Goal: Transaction & Acquisition: Purchase product/service

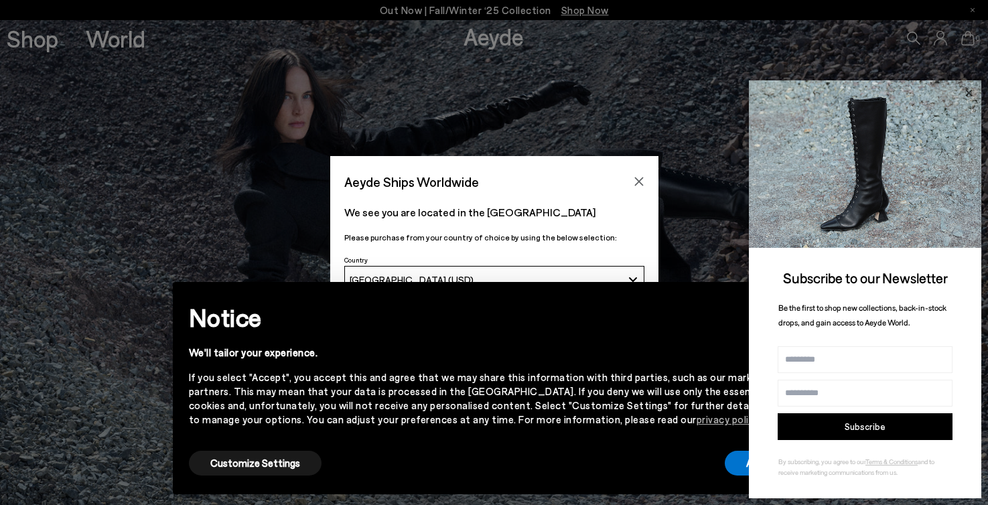
click at [727, 98] on icon at bounding box center [968, 92] width 17 height 17
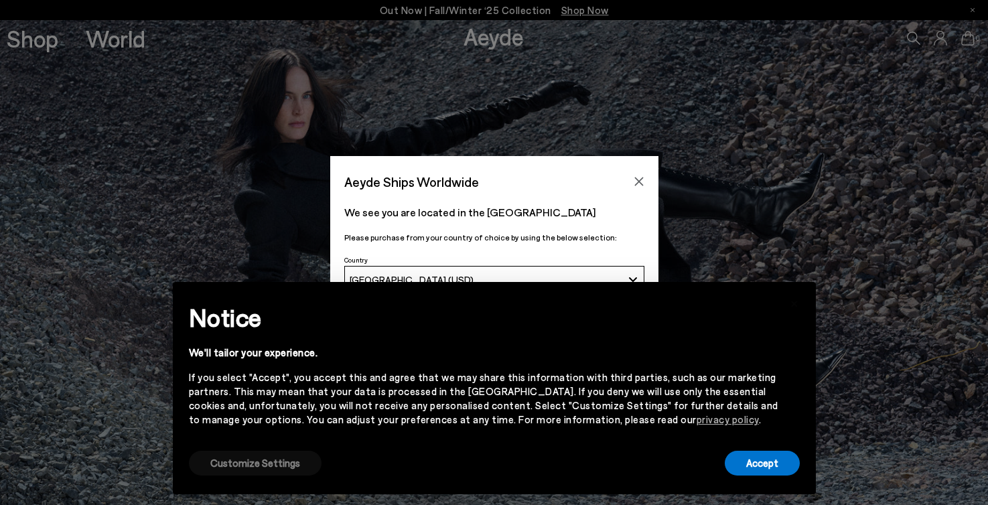
click at [269, 469] on button "Customize Settings" at bounding box center [255, 463] width 133 height 25
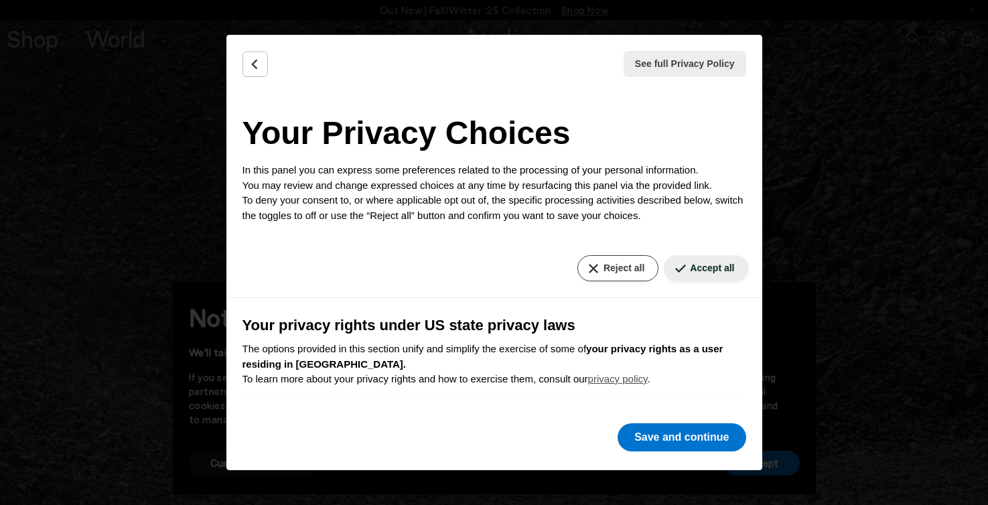
click at [616, 274] on button "Reject all" at bounding box center [617, 268] width 81 height 26
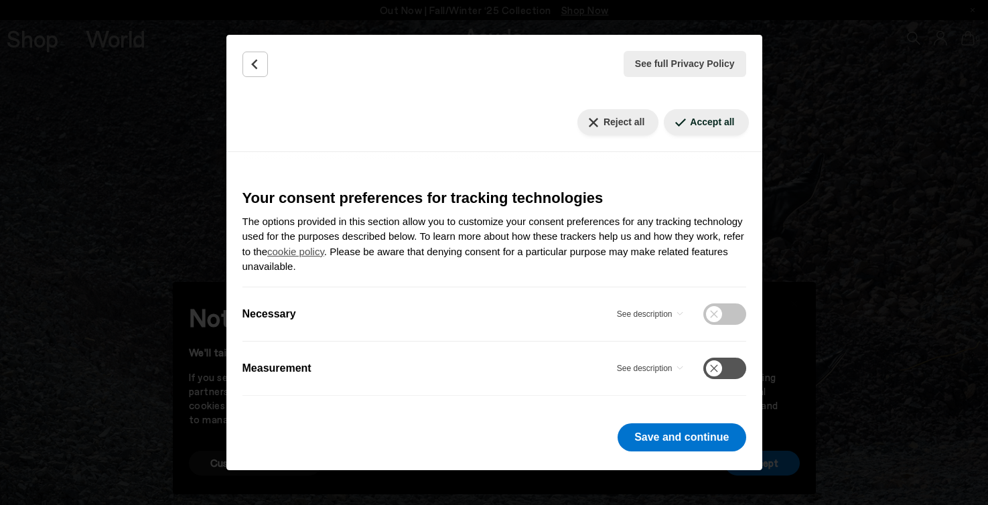
scroll to position [403, 0]
click at [658, 437] on button "Save and continue" at bounding box center [681, 437] width 128 height 28
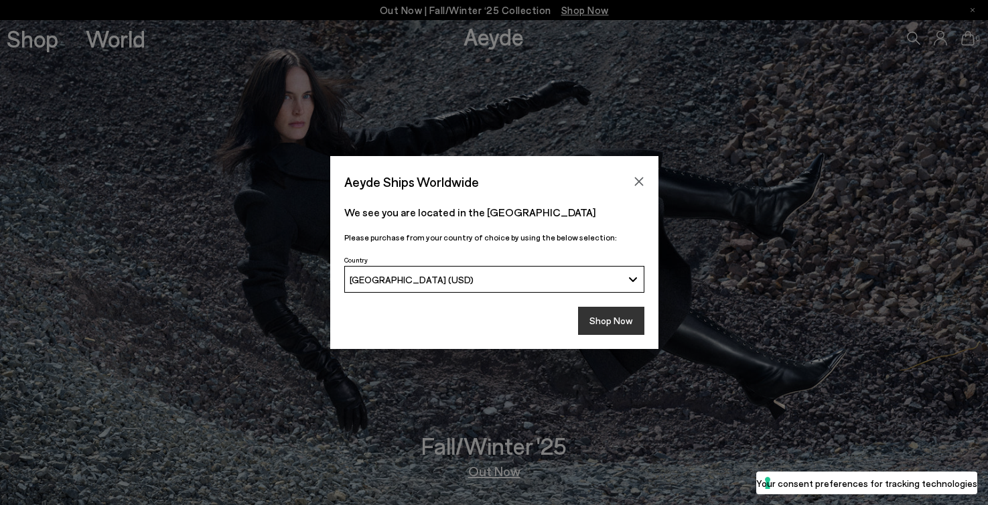
click at [632, 313] on button "Shop Now" at bounding box center [611, 321] width 66 height 28
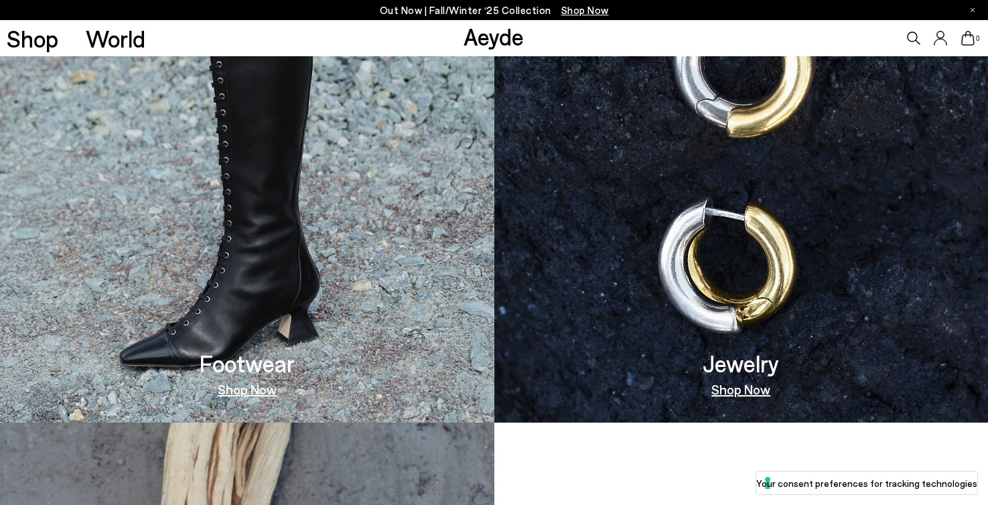
scroll to position [877, 0]
click at [388, 262] on img at bounding box center [247, 179] width 494 height 485
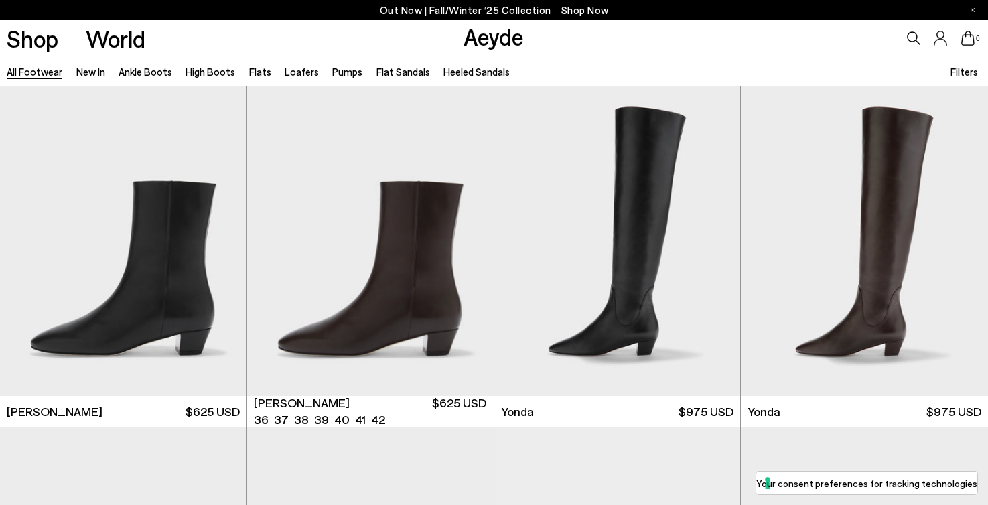
scroll to position [14, 0]
click at [968, 72] on span "Filters" at bounding box center [963, 72] width 27 height 12
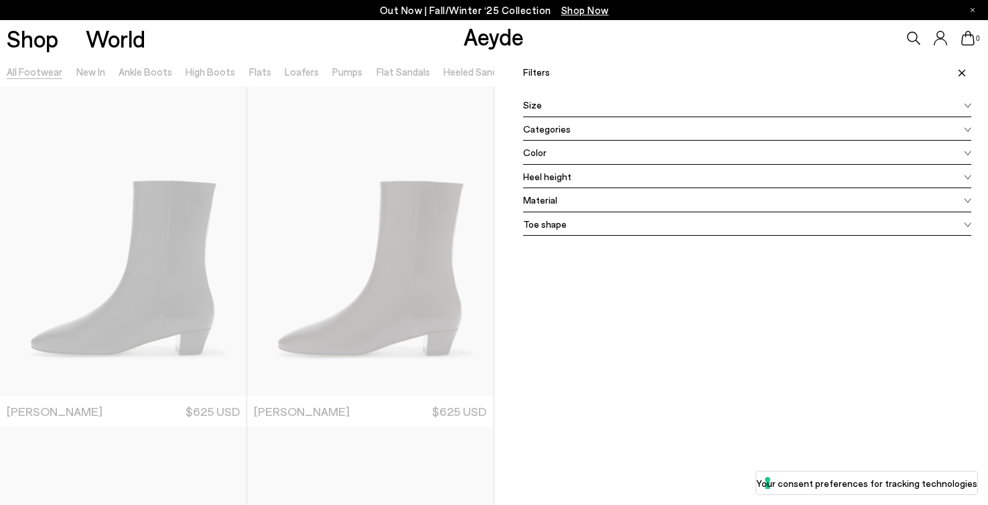
click at [596, 152] on div "Color" at bounding box center [747, 153] width 449 height 24
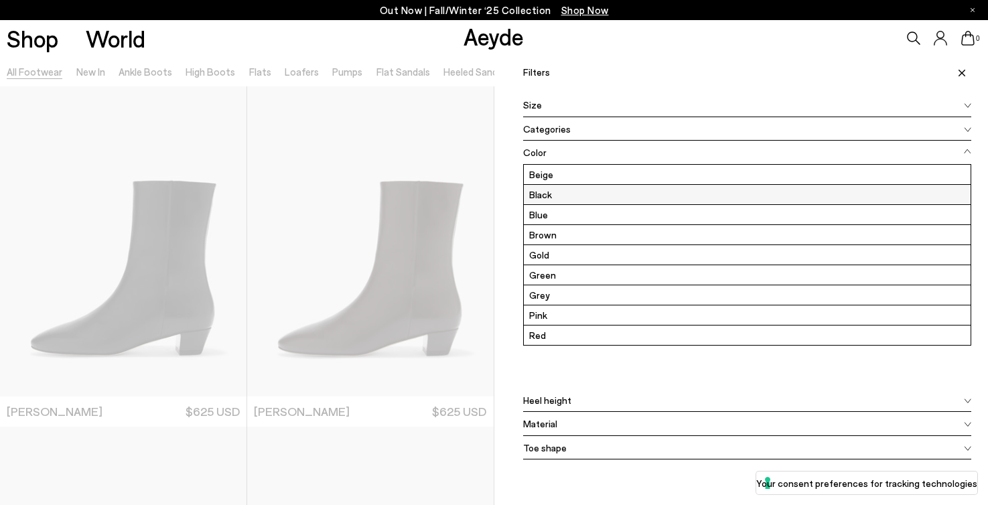
click at [563, 196] on label "Black" at bounding box center [747, 194] width 447 height 19
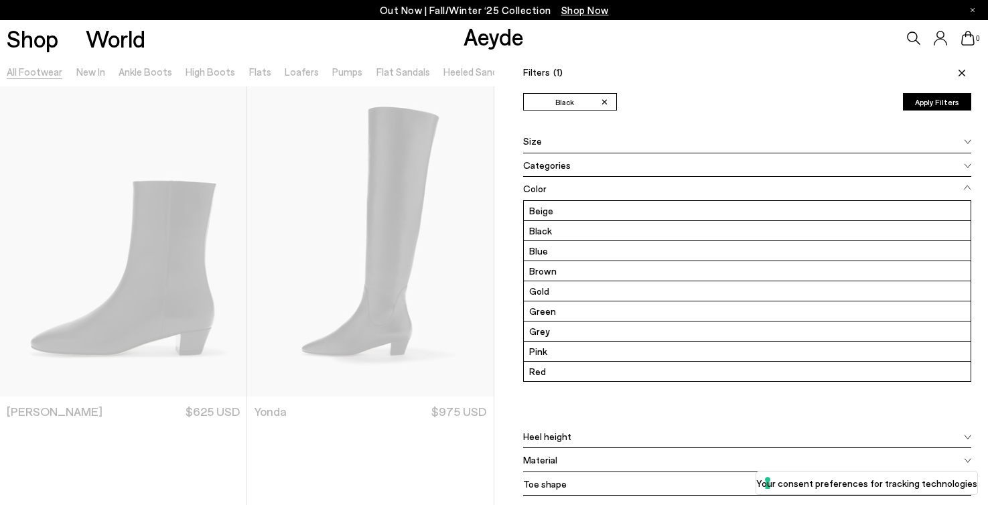
click at [922, 99] on button "Apply Filters" at bounding box center [937, 101] width 68 height 17
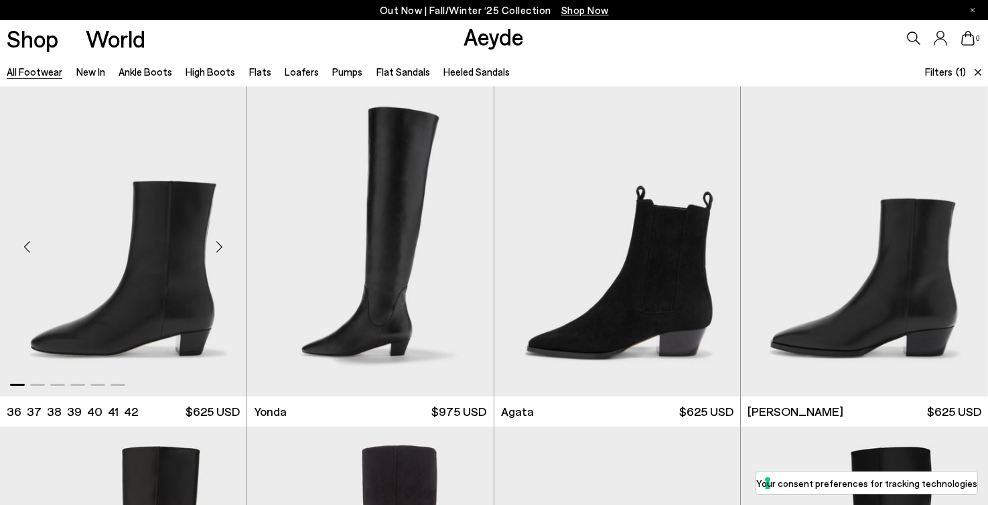
click at [155, 283] on img "1 / 6" at bounding box center [123, 240] width 246 height 309
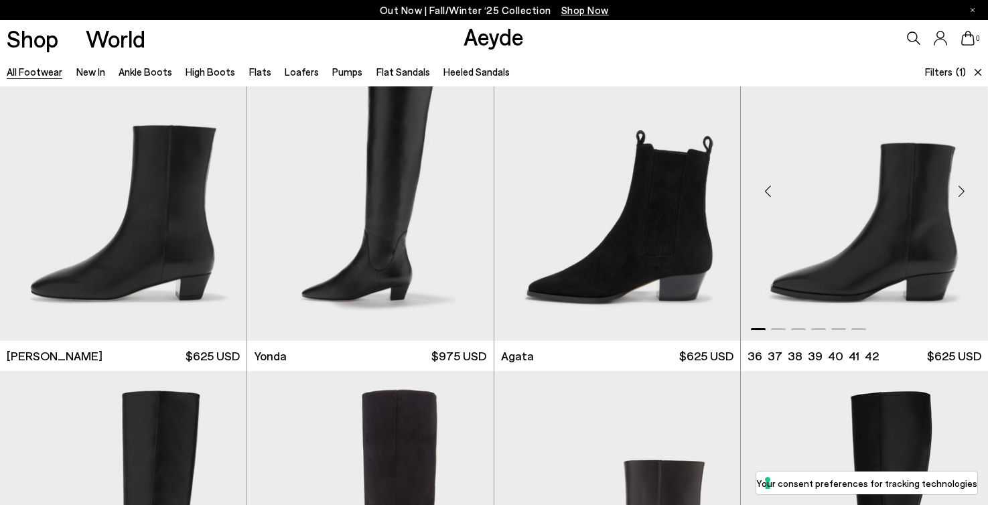
scroll to position [51, 0]
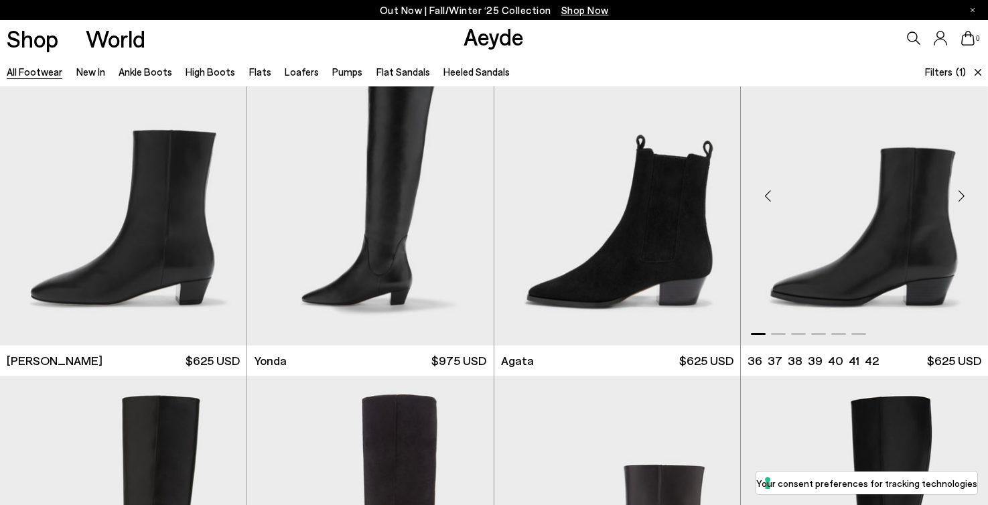
click at [960, 198] on div "Next slide" at bounding box center [961, 195] width 40 height 40
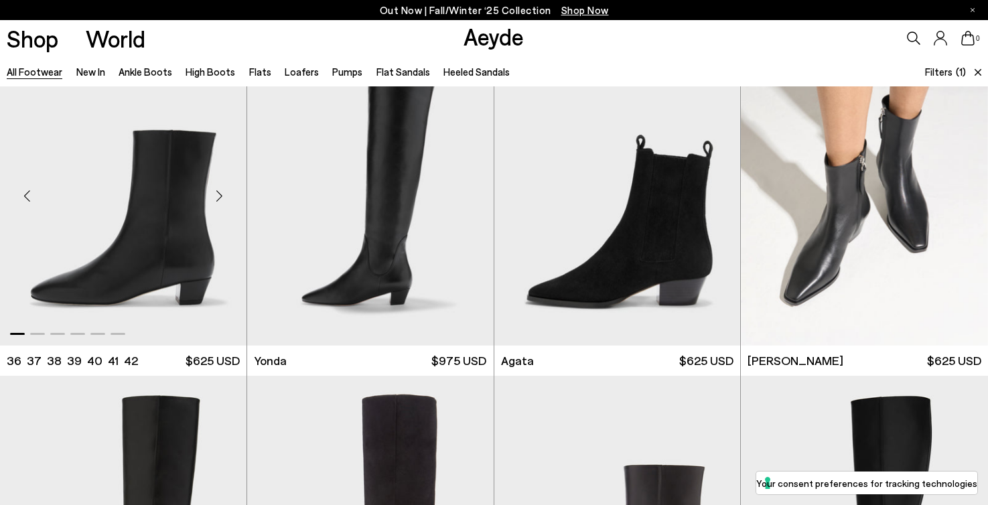
click at [218, 197] on div "Next slide" at bounding box center [220, 195] width 40 height 40
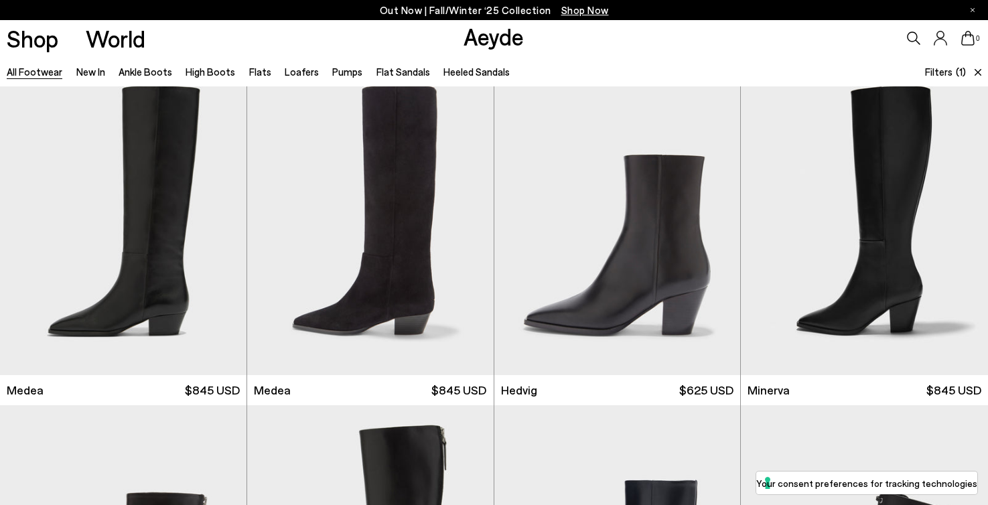
scroll to position [374, 0]
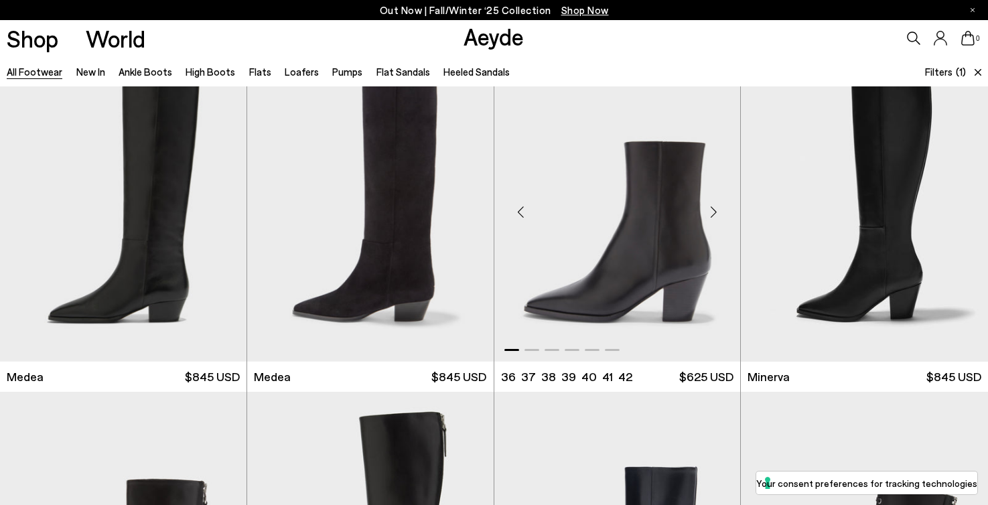
click at [713, 206] on div "Next slide" at bounding box center [713, 212] width 40 height 40
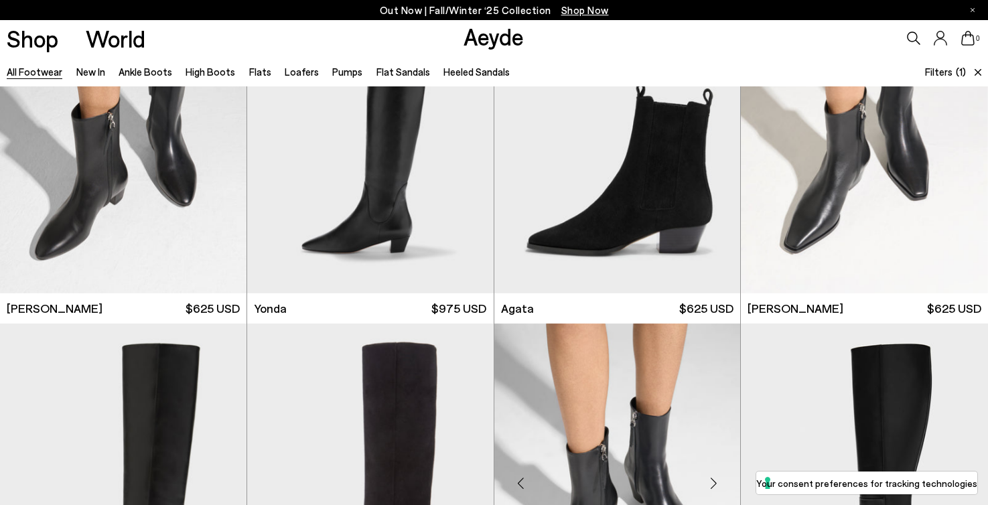
scroll to position [81, 0]
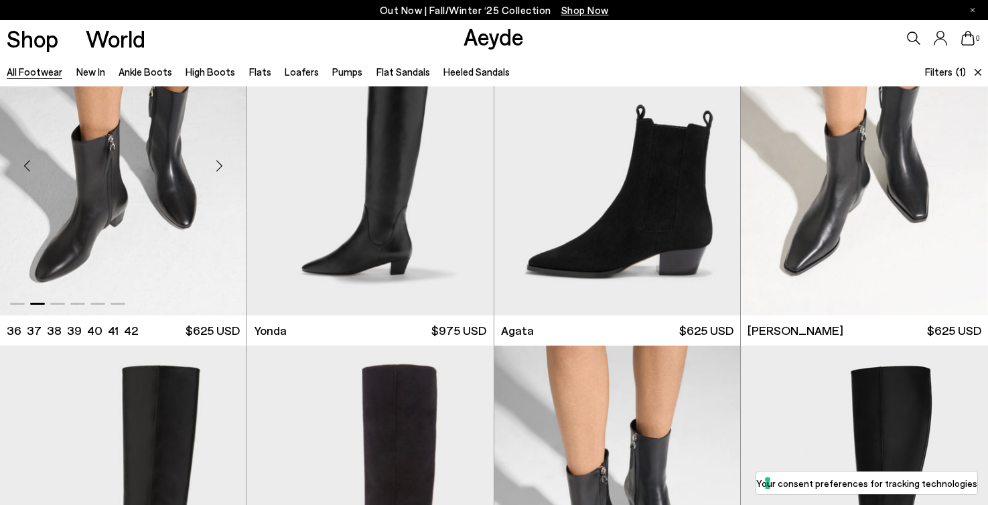
click at [105, 188] on img "2 / 6" at bounding box center [123, 159] width 246 height 309
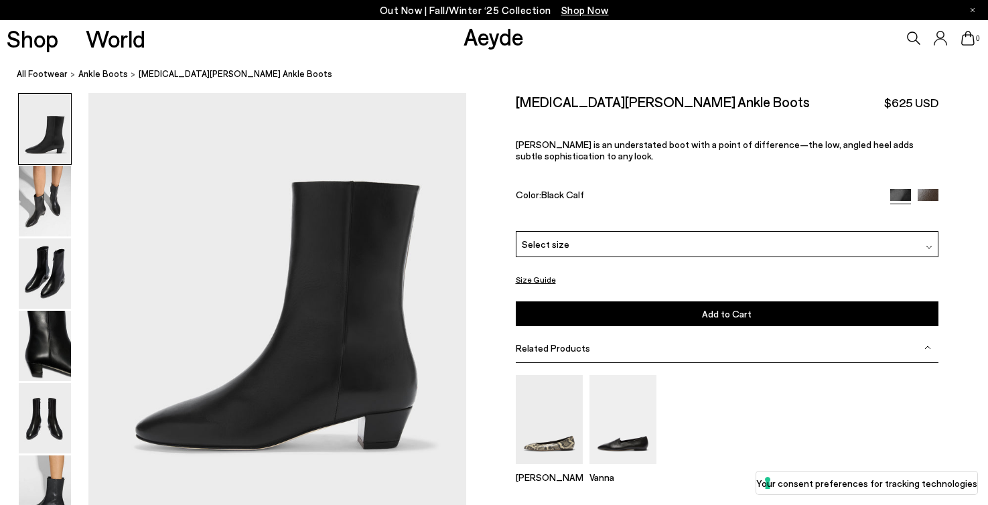
scroll to position [72, 0]
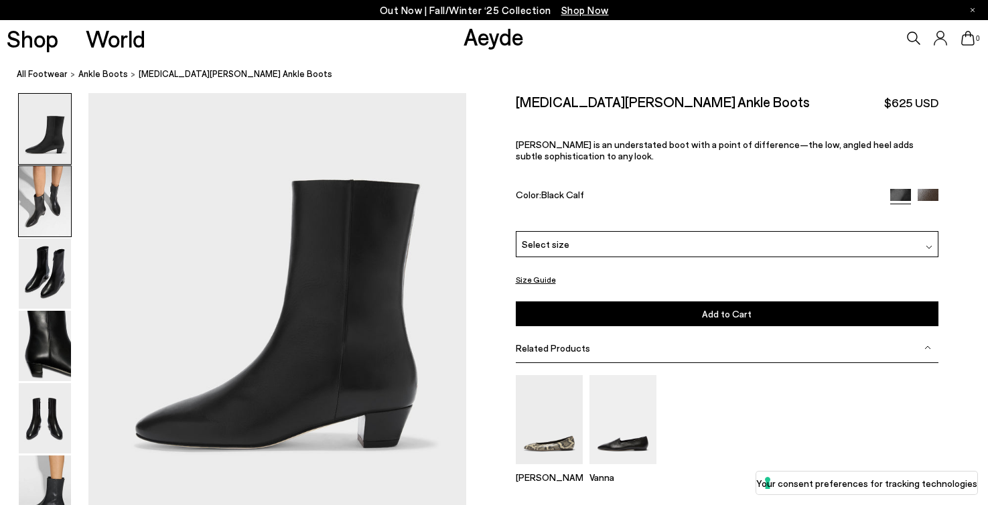
click at [52, 201] on img at bounding box center [45, 201] width 52 height 70
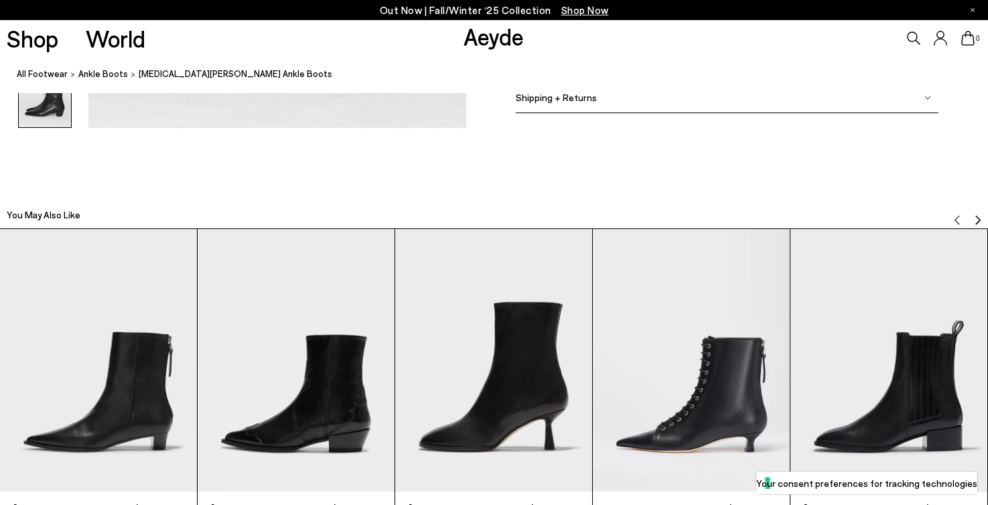
scroll to position [3090, 0]
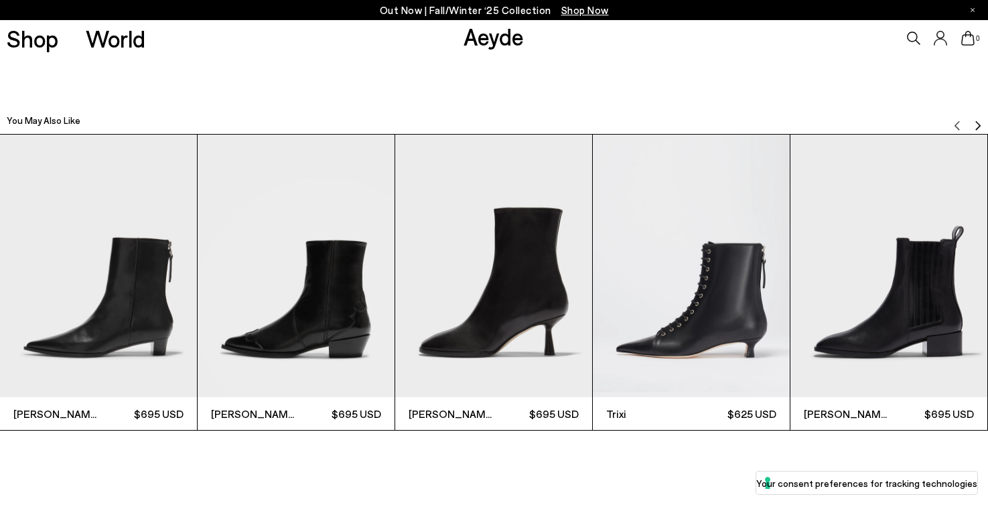
click at [978, 125] on img "Next slide" at bounding box center [977, 125] width 11 height 11
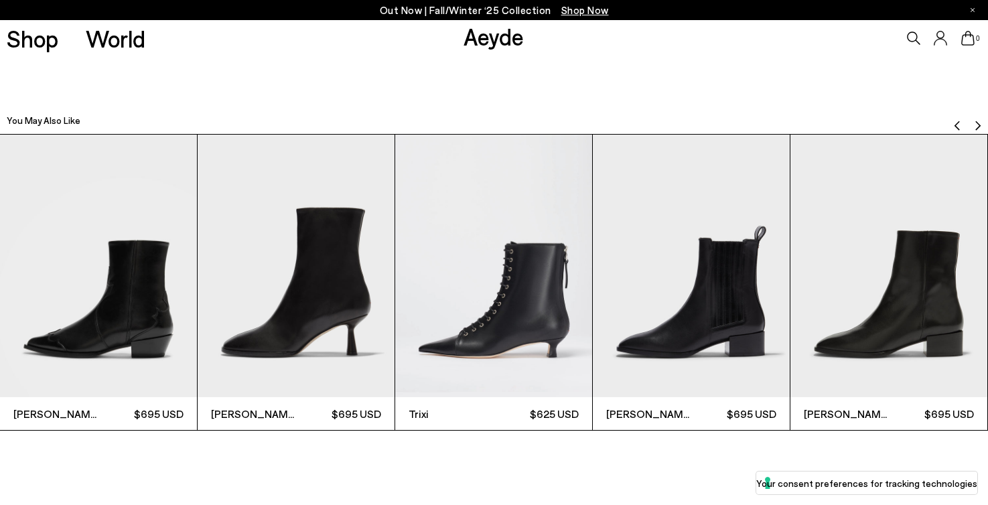
click at [978, 125] on img "Next slide" at bounding box center [977, 125] width 11 height 11
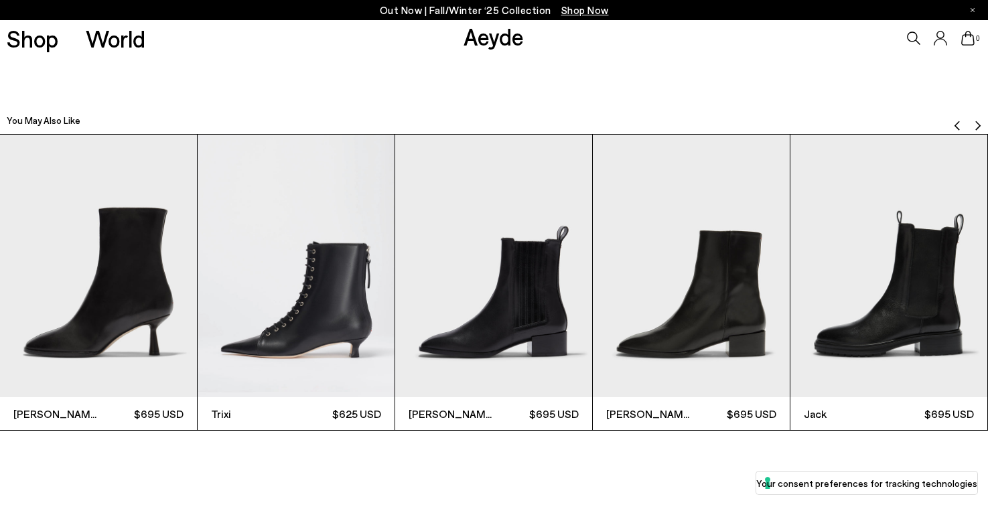
click at [977, 125] on img "Next slide" at bounding box center [977, 125] width 11 height 11
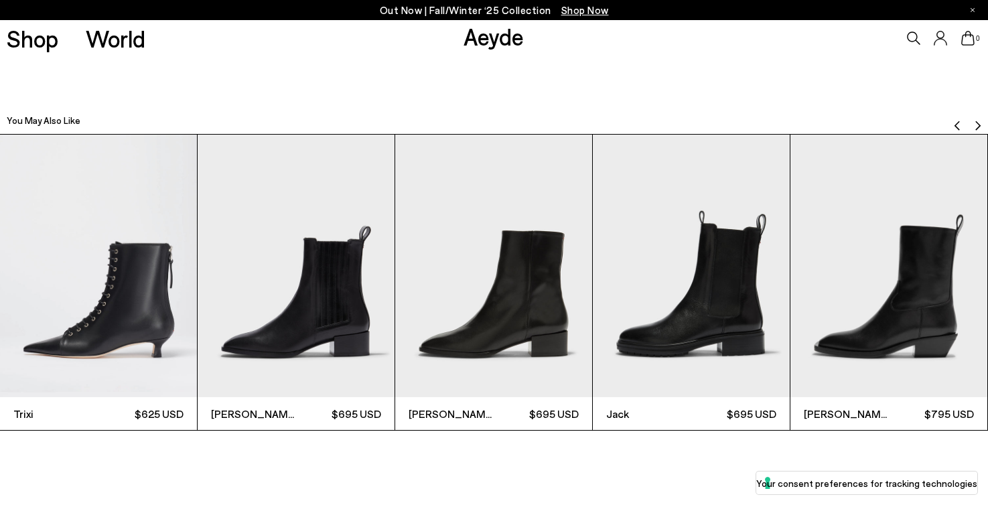
click at [977, 125] on img "Next slide" at bounding box center [977, 125] width 11 height 11
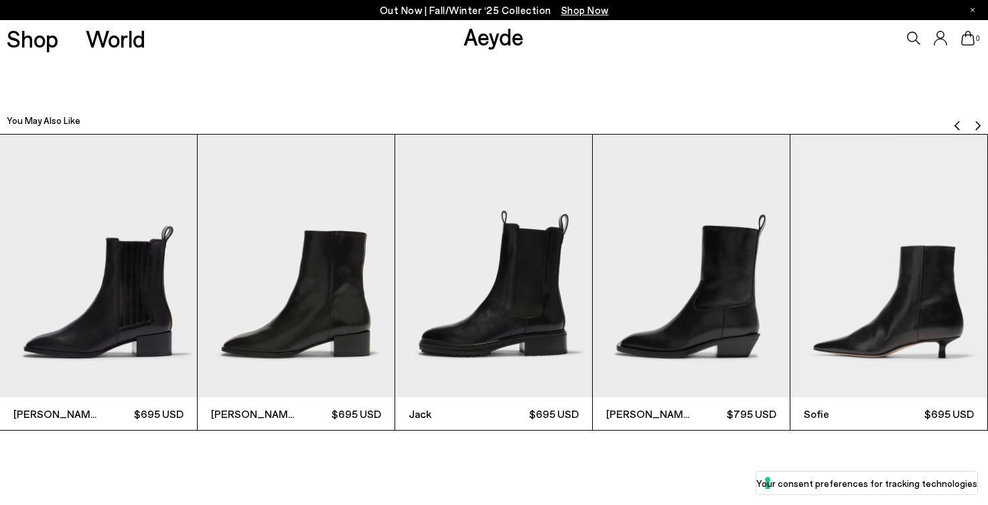
click at [977, 125] on img "Next slide" at bounding box center [977, 125] width 11 height 11
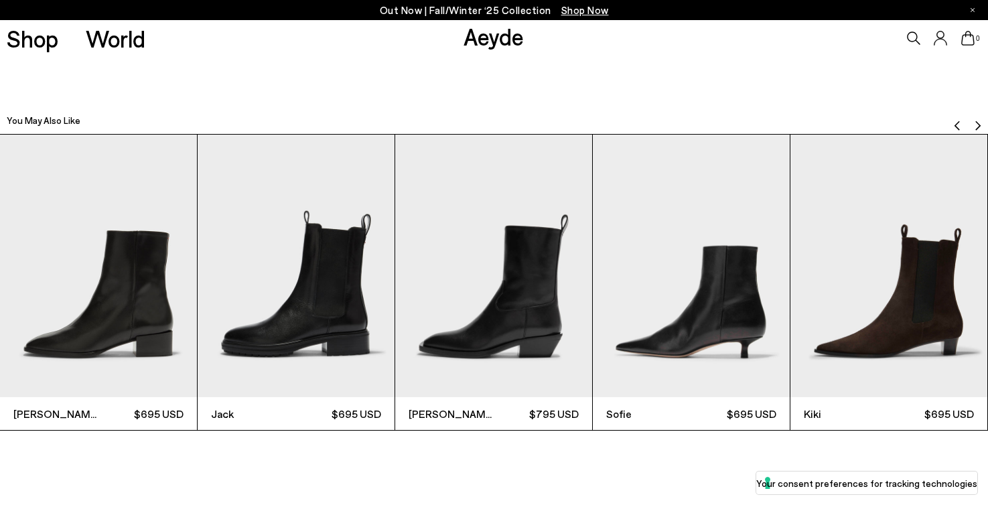
click at [977, 125] on img "Next slide" at bounding box center [977, 125] width 11 height 11
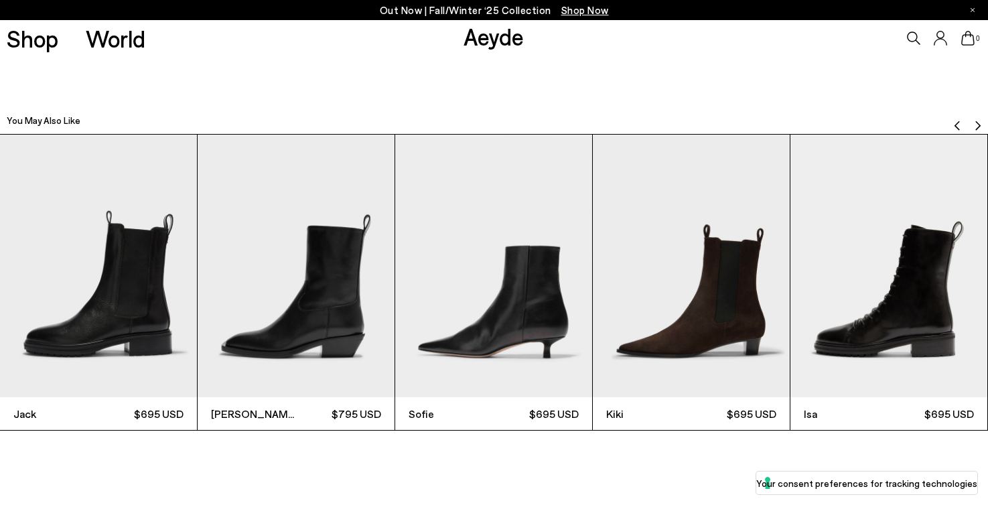
click at [977, 125] on img "Next slide" at bounding box center [977, 125] width 11 height 11
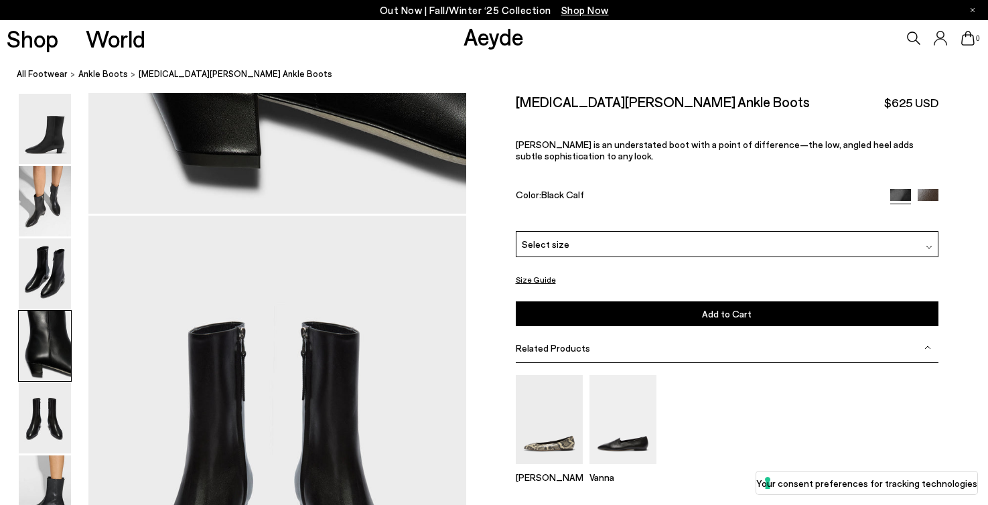
scroll to position [1864, 0]
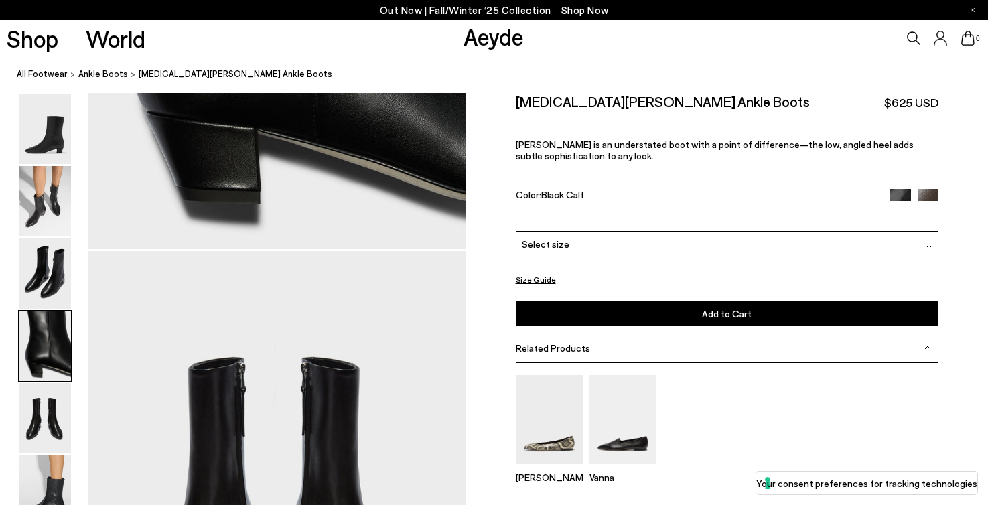
click at [695, 247] on div "Select size" at bounding box center [727, 244] width 423 height 26
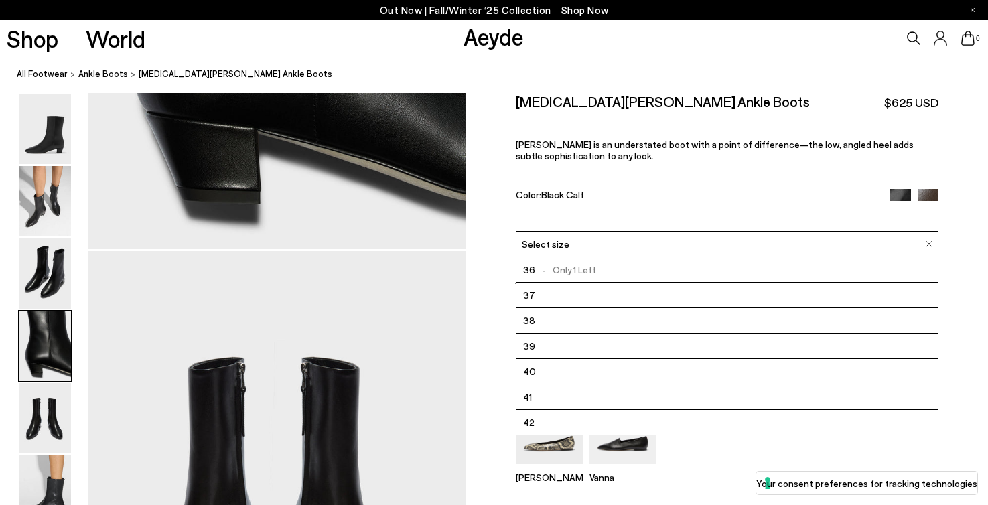
click at [701, 127] on div "Yasmin Leather Ankle Boots $625 USD Yasmin is an understated boot with a point …" at bounding box center [727, 162] width 423 height 138
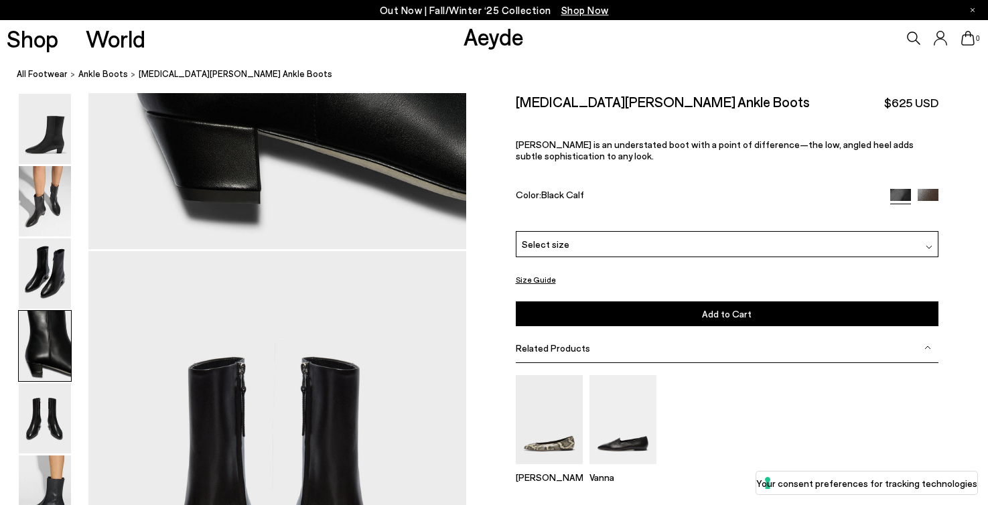
click at [534, 280] on button "Size Guide" at bounding box center [536, 279] width 40 height 17
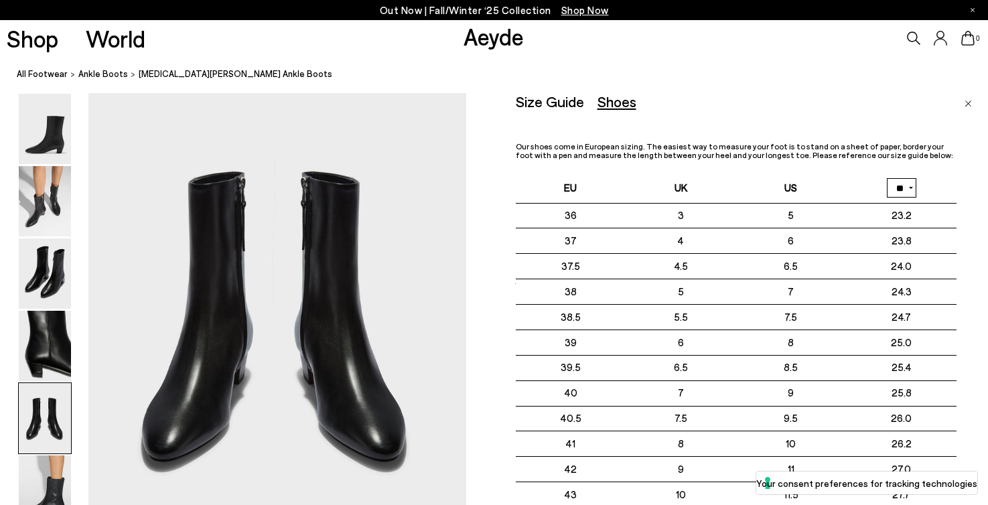
scroll to position [2050, 0]
click at [966, 101] on img "Close" at bounding box center [967, 103] width 7 height 7
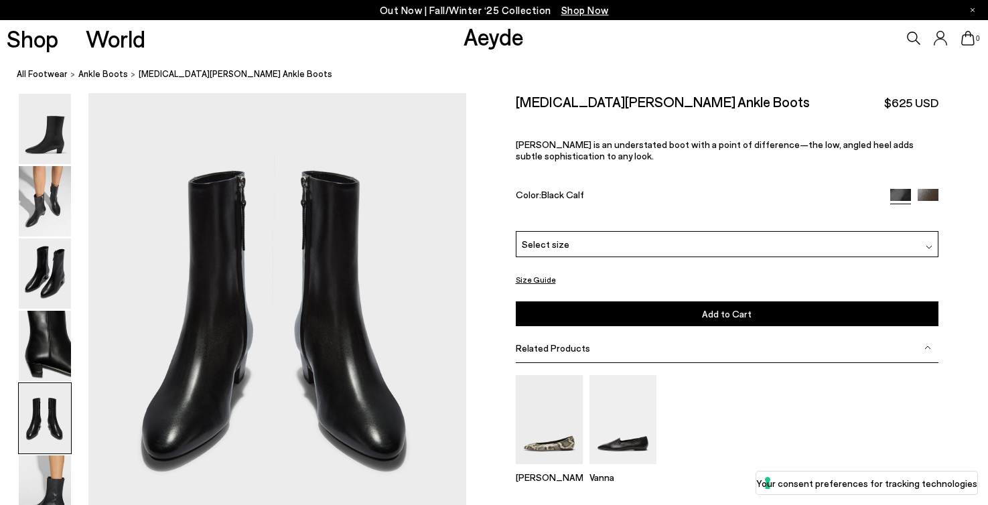
click at [747, 247] on div "Select size" at bounding box center [727, 244] width 423 height 26
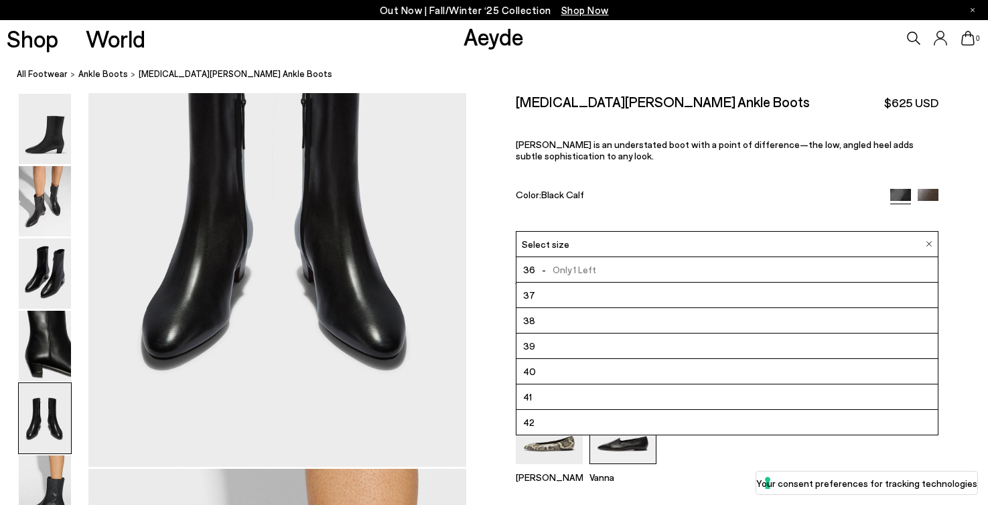
scroll to position [2156, 0]
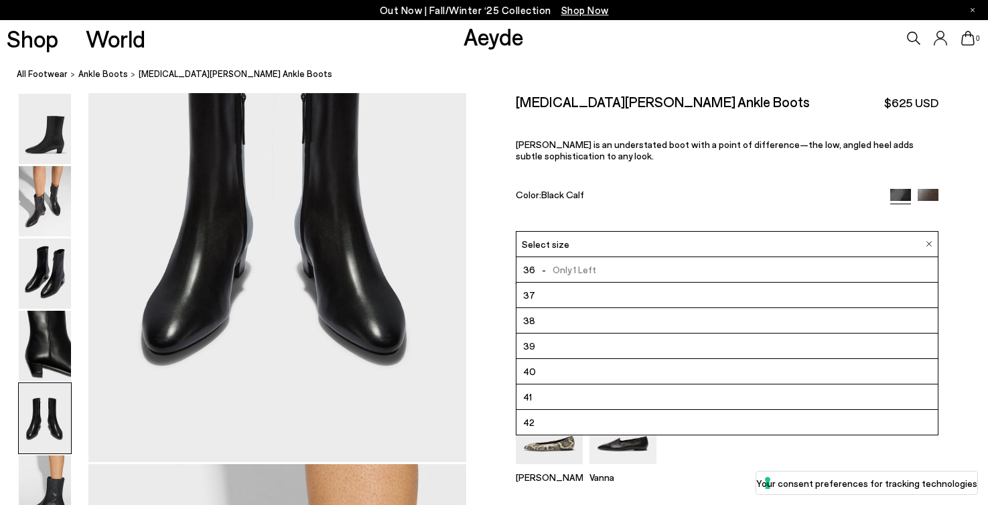
click at [621, 428] on li "42" at bounding box center [727, 422] width 422 height 25
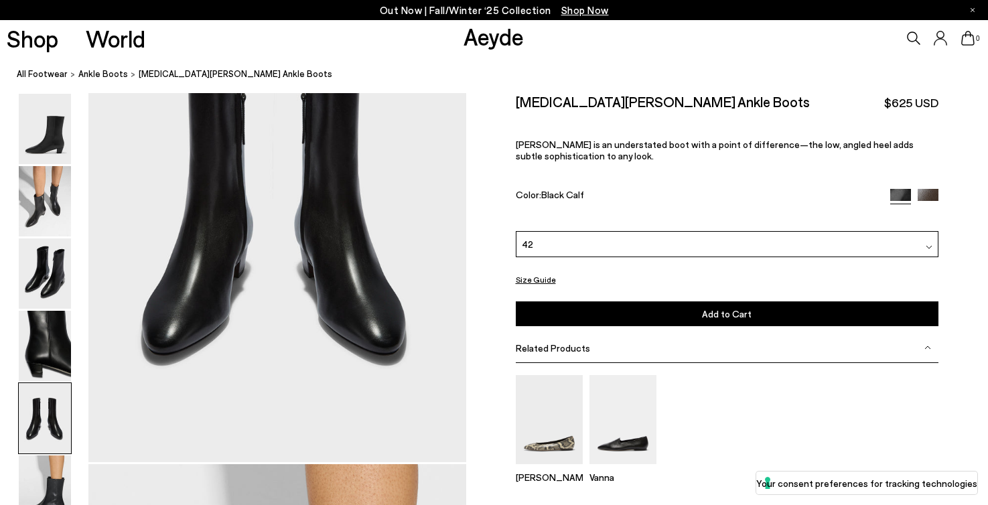
click at [632, 184] on div "Yasmin Leather Ankle Boots $625 USD Yasmin is an understated boot with a point …" at bounding box center [727, 162] width 423 height 138
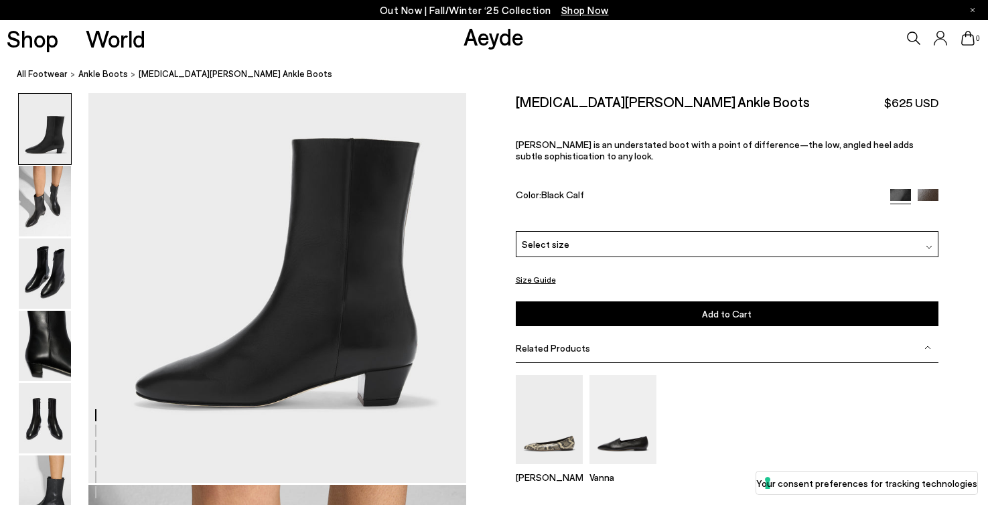
scroll to position [120, 0]
